Goal: Communication & Community: Answer question/provide support

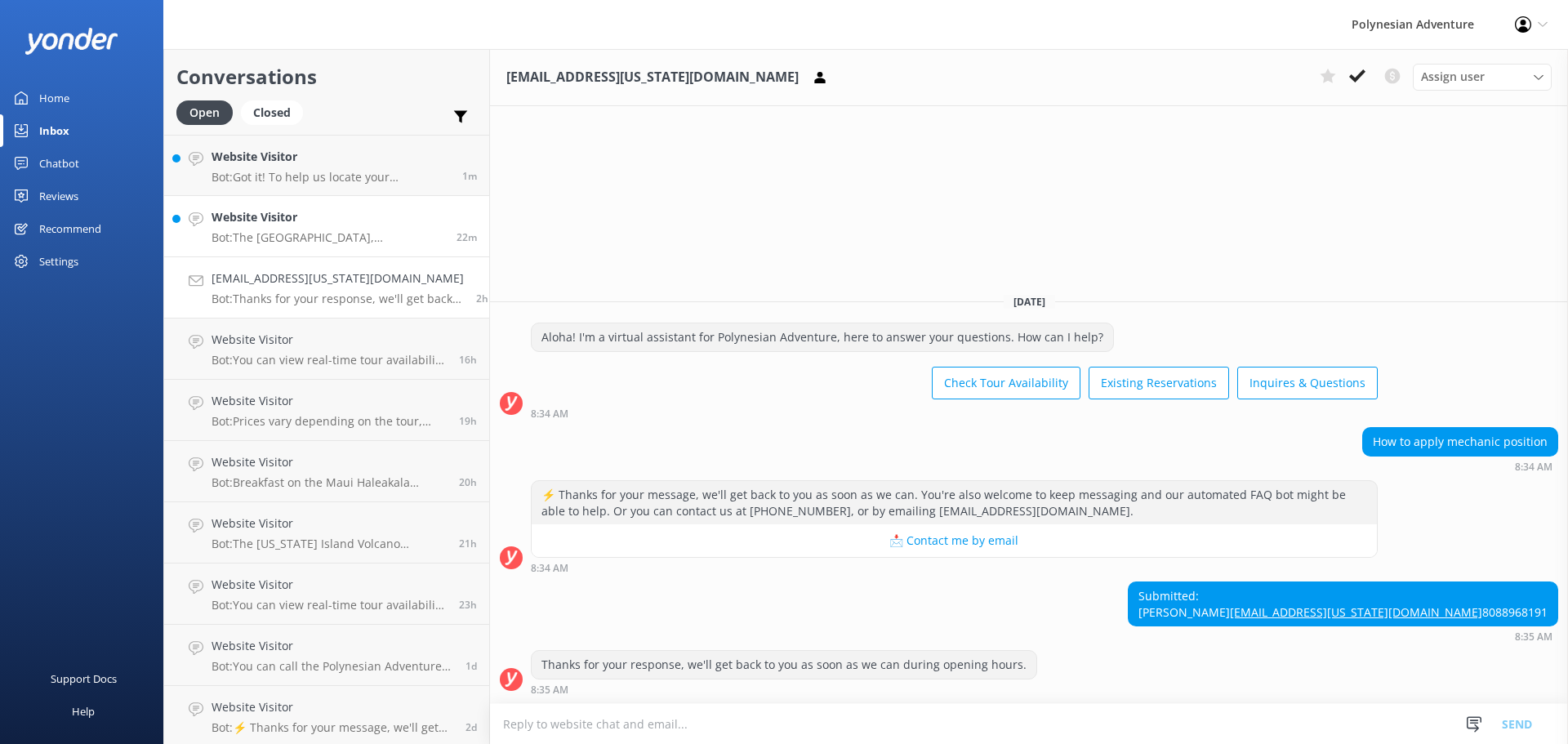
click at [268, 225] on h4 "Website Visitor" at bounding box center [328, 218] width 233 height 18
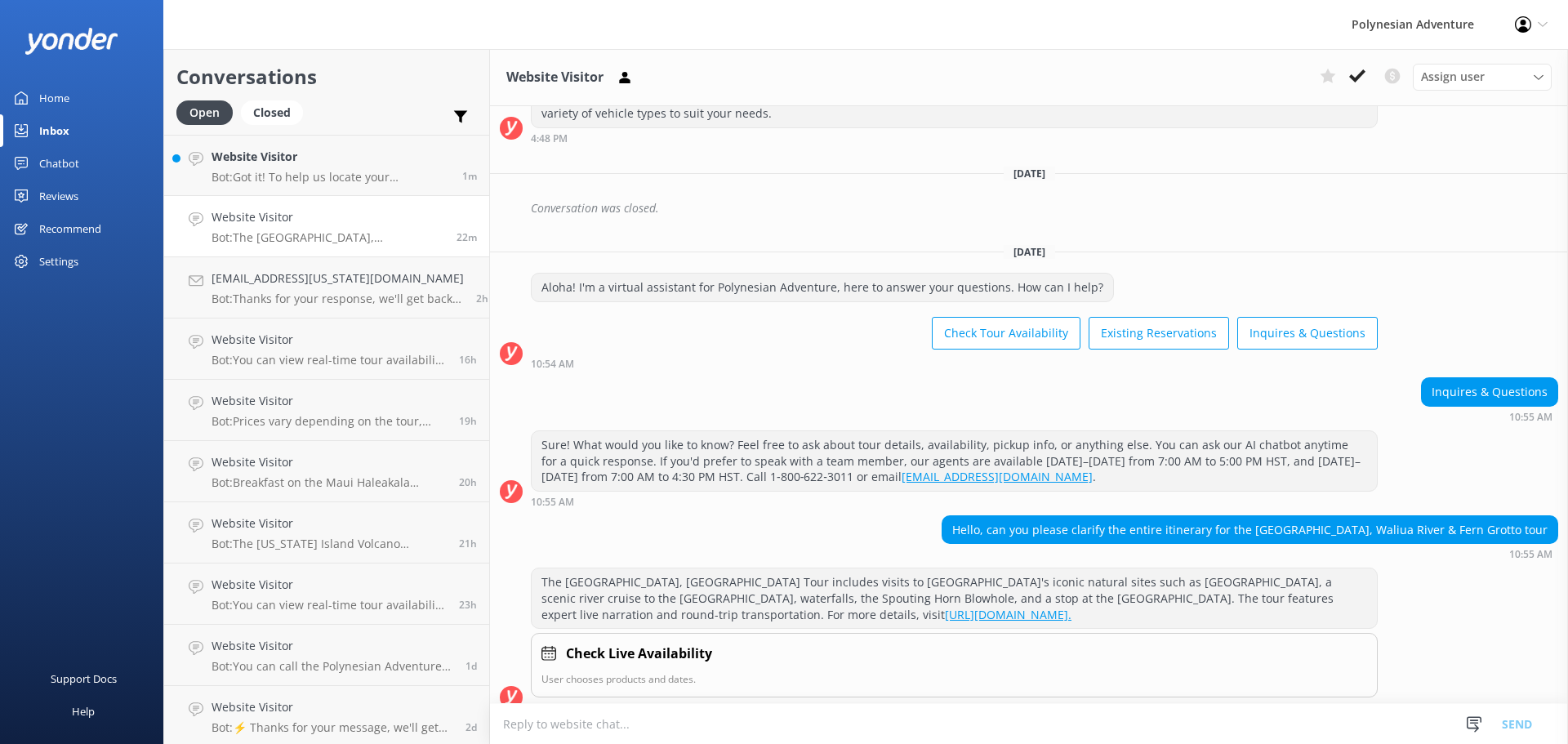
scroll to position [414, 0]
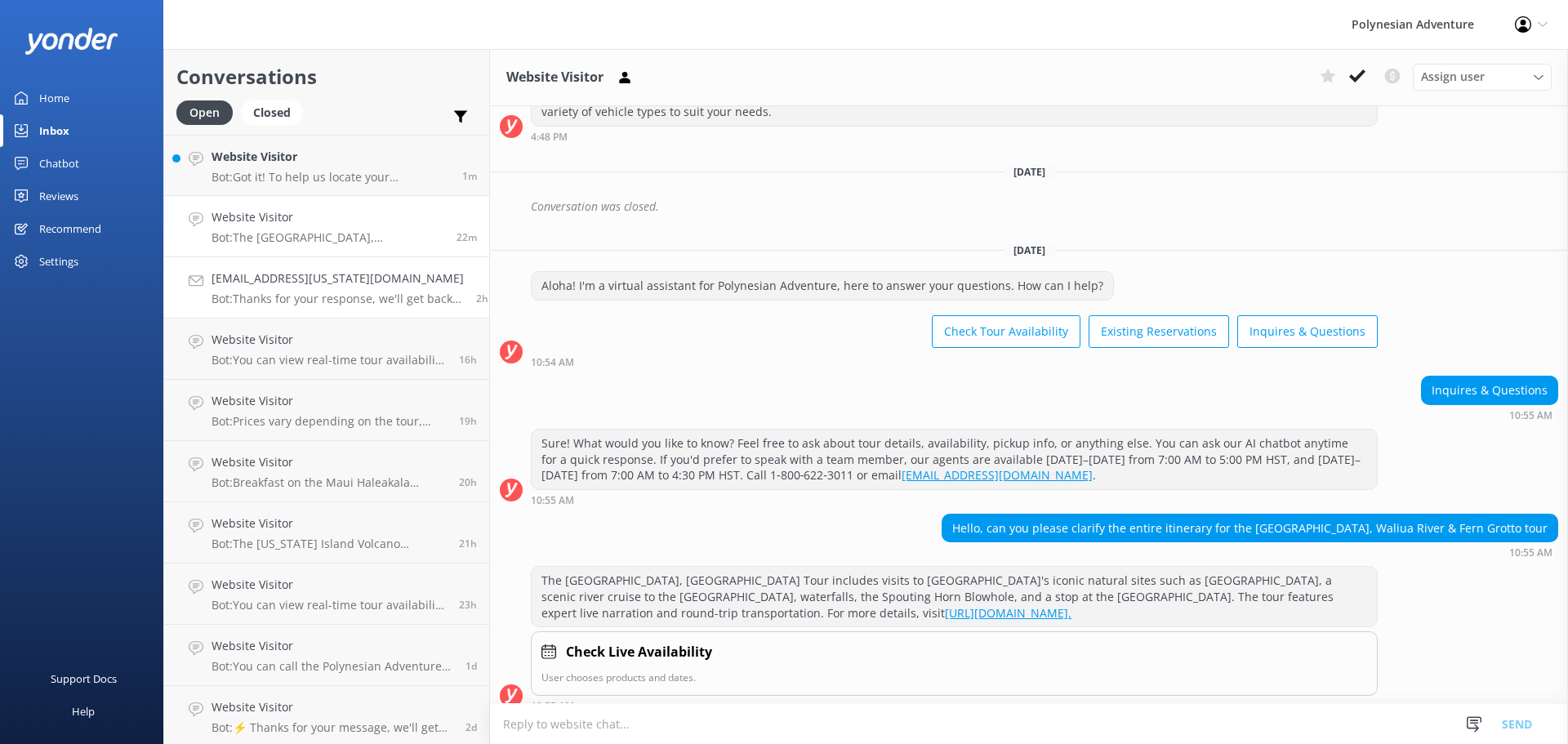
click at [308, 279] on h4 "[EMAIL_ADDRESS][US_STATE][DOMAIN_NAME]" at bounding box center [337, 278] width 252 height 18
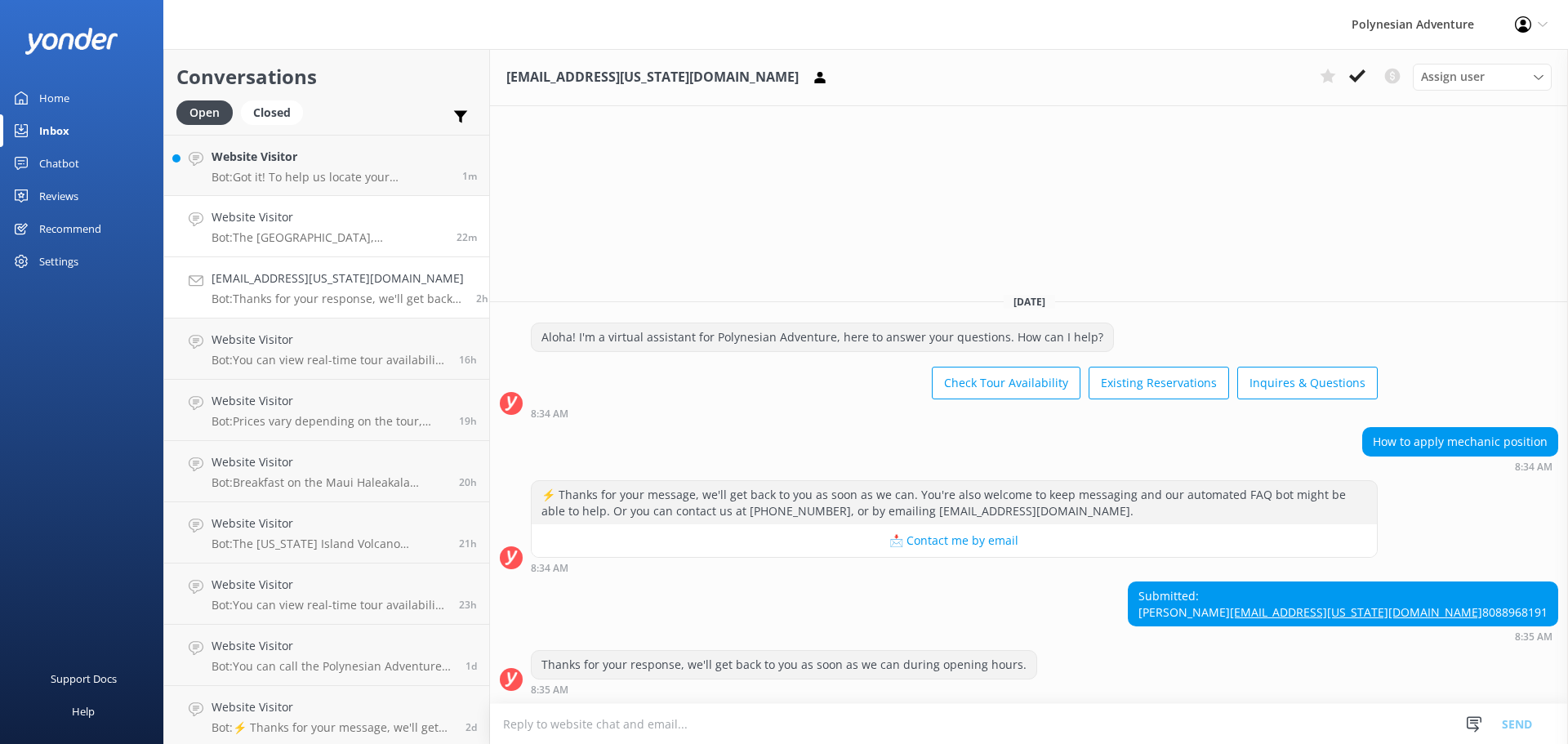
click at [283, 214] on h4 "Website Visitor" at bounding box center [328, 218] width 233 height 18
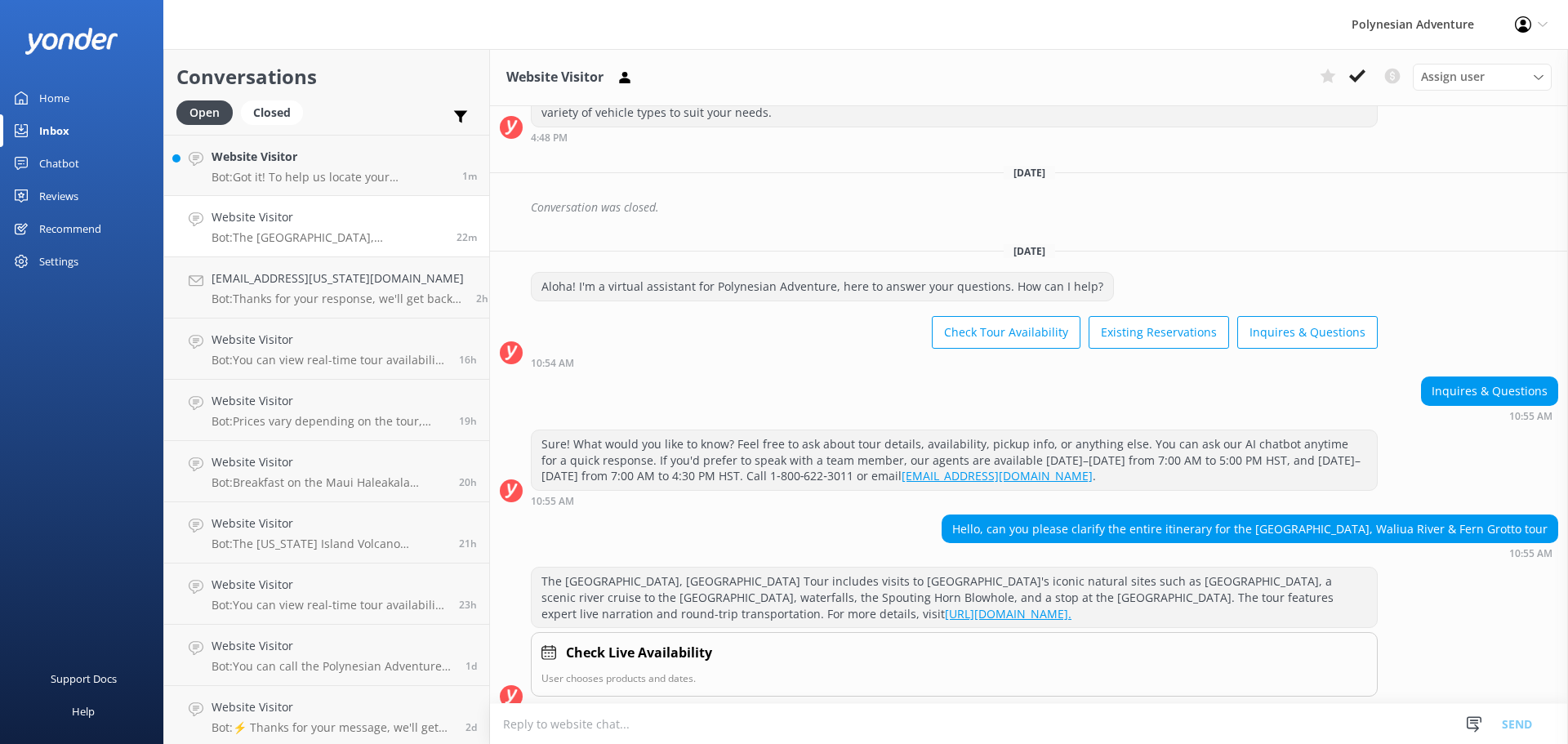
scroll to position [414, 0]
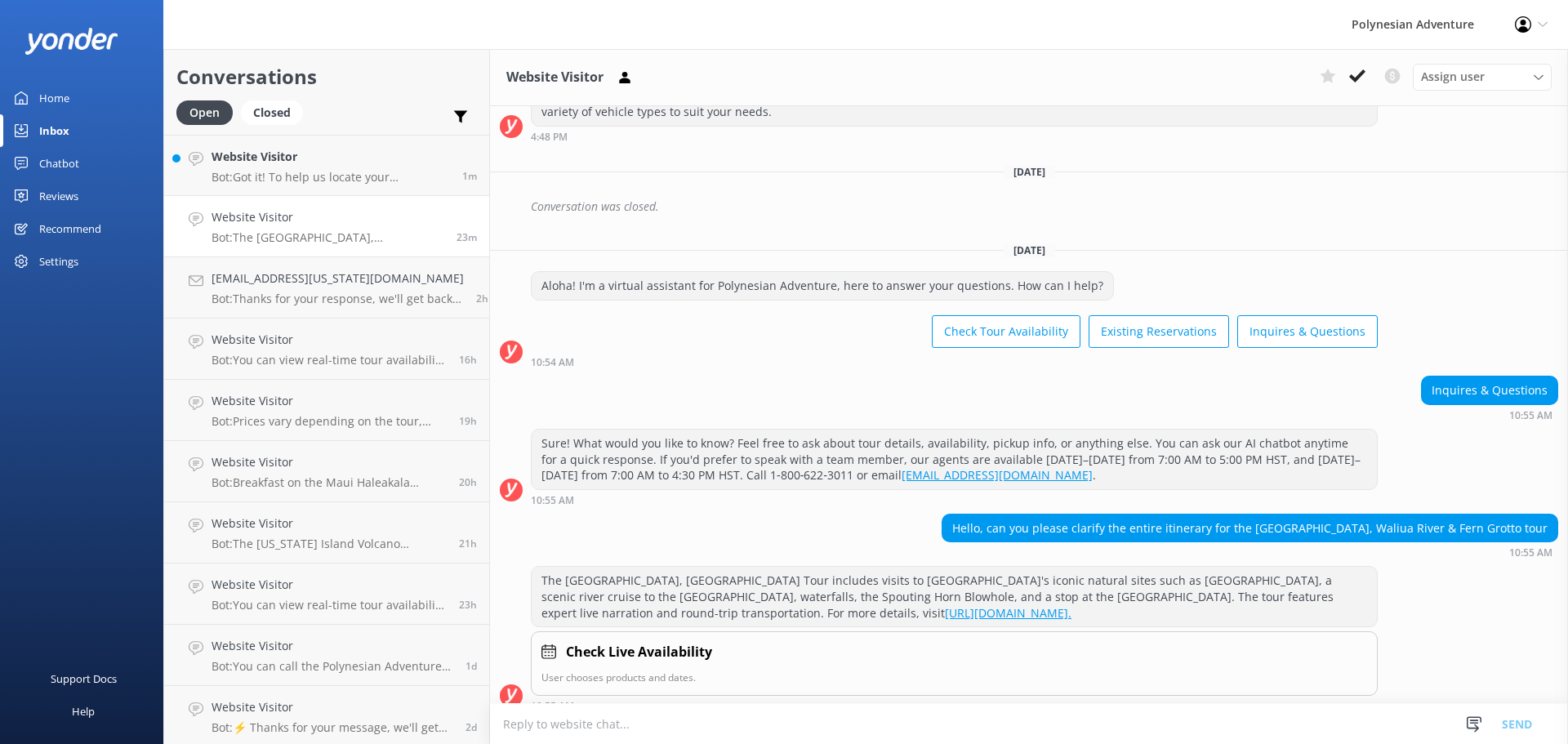
click at [16, 92] on icon at bounding box center [21, 98] width 13 height 13
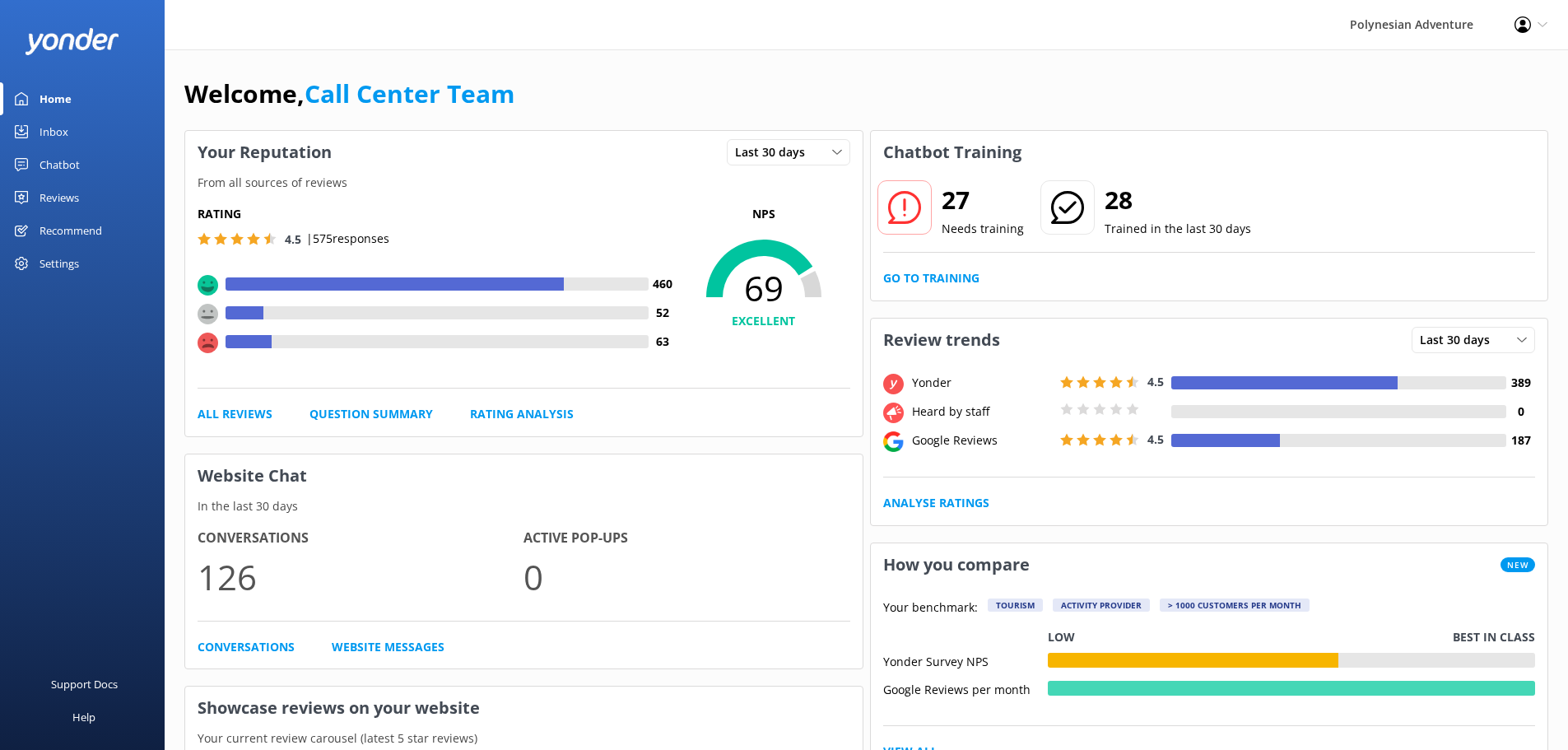
click at [90, 129] on link "Inbox" at bounding box center [82, 132] width 165 height 33
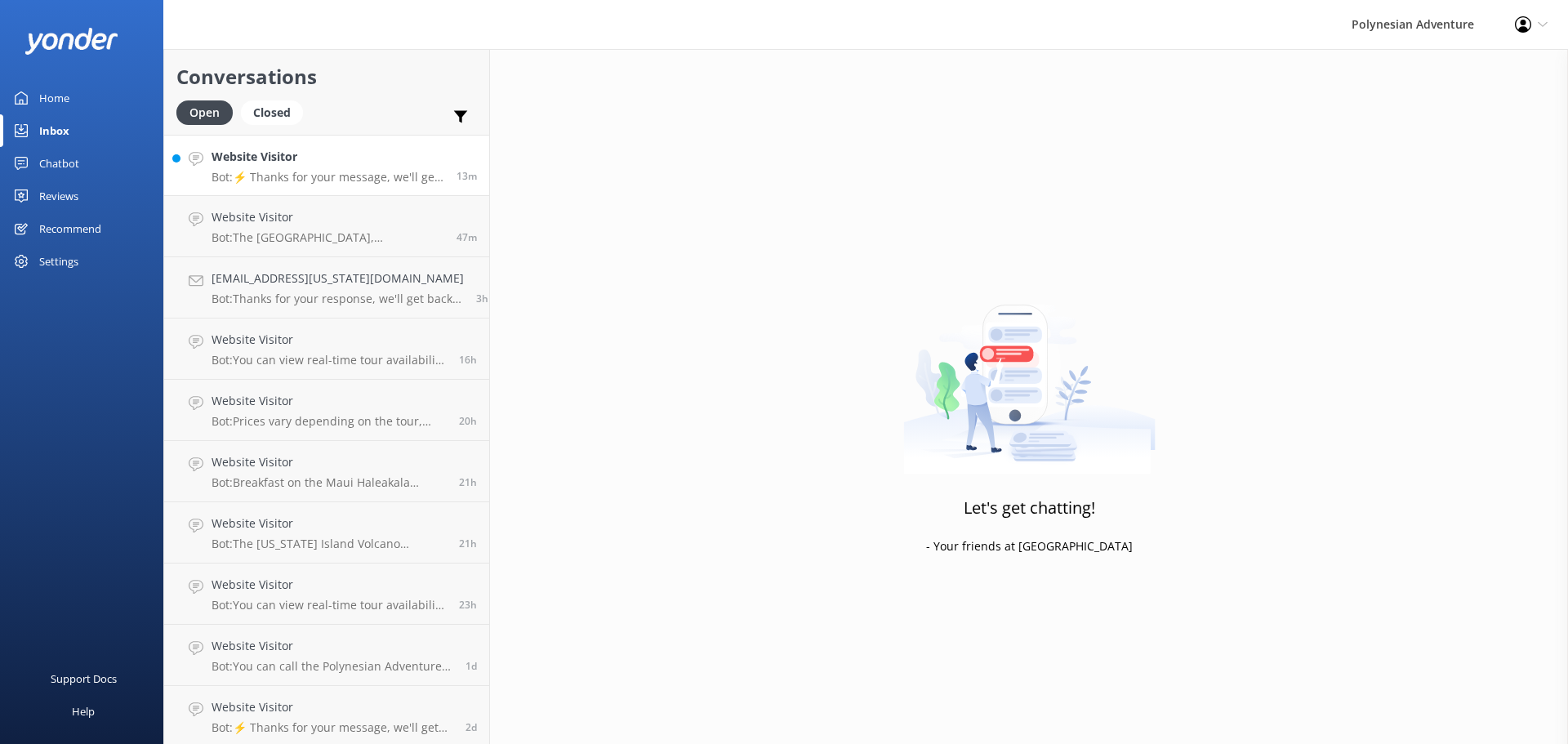
click at [339, 161] on h4 "Website Visitor" at bounding box center [328, 157] width 233 height 18
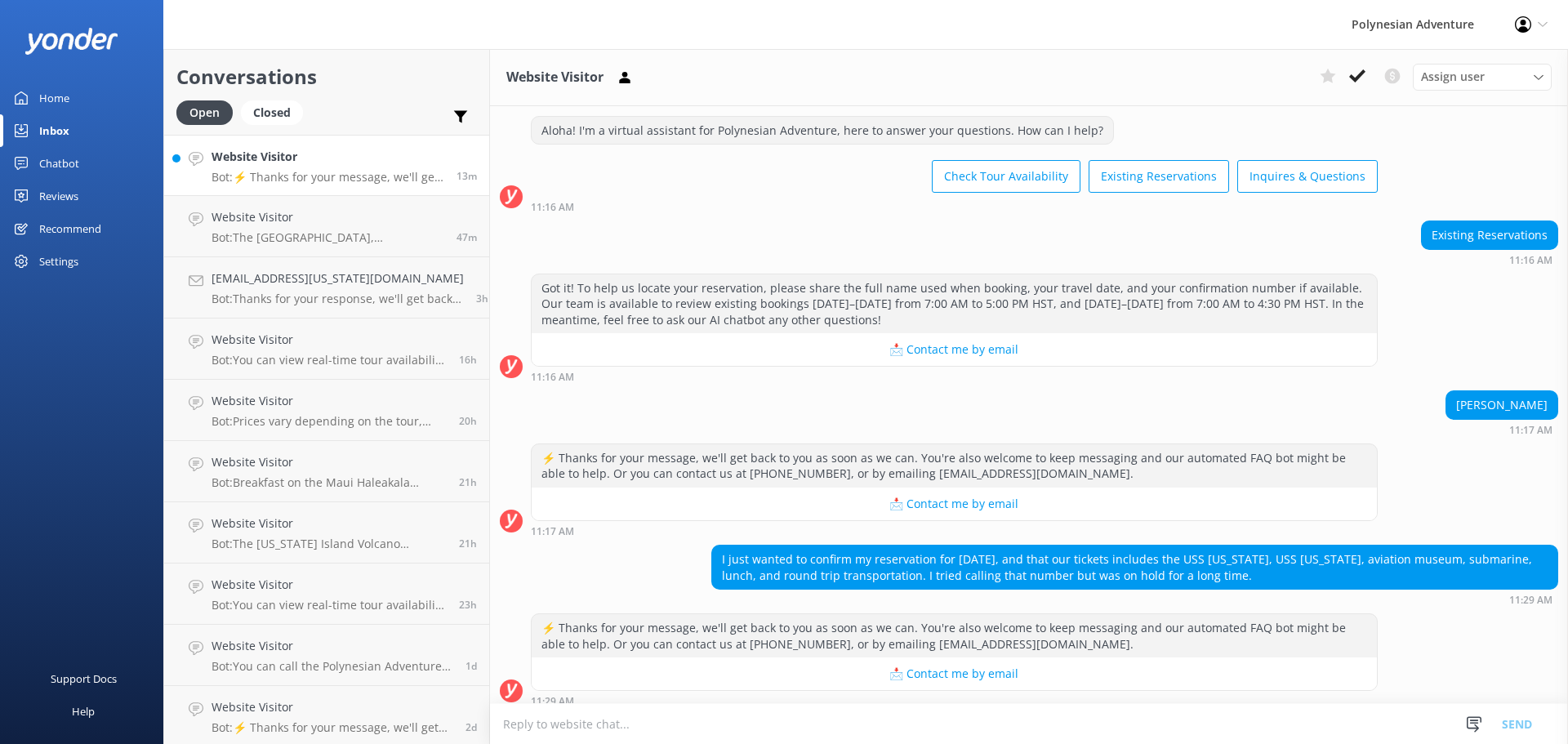
scroll to position [424, 0]
